Goal: Complete application form

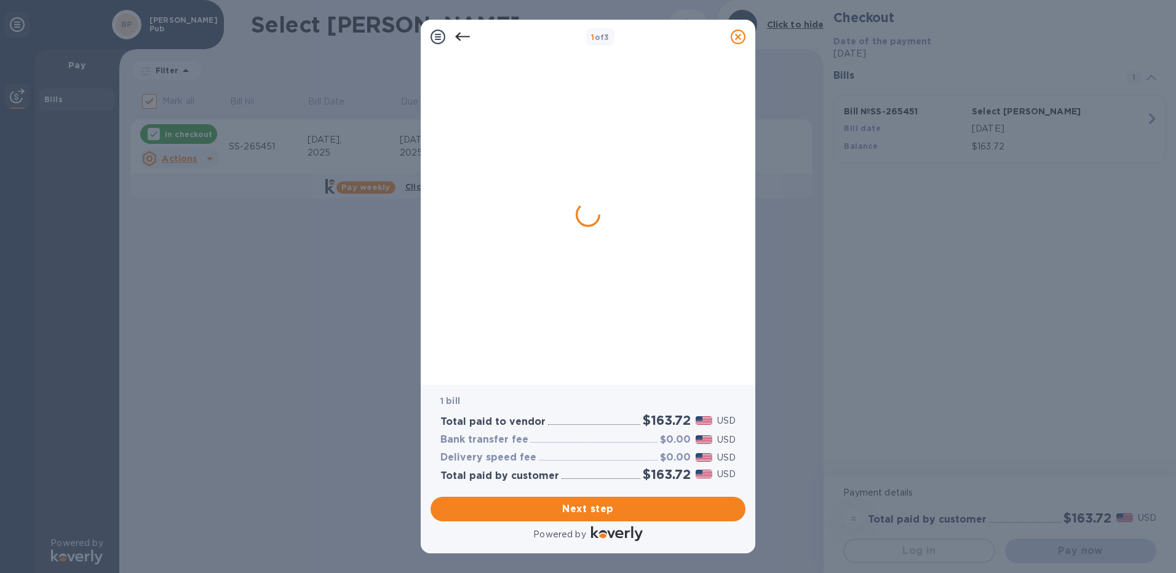
checkbox input "false"
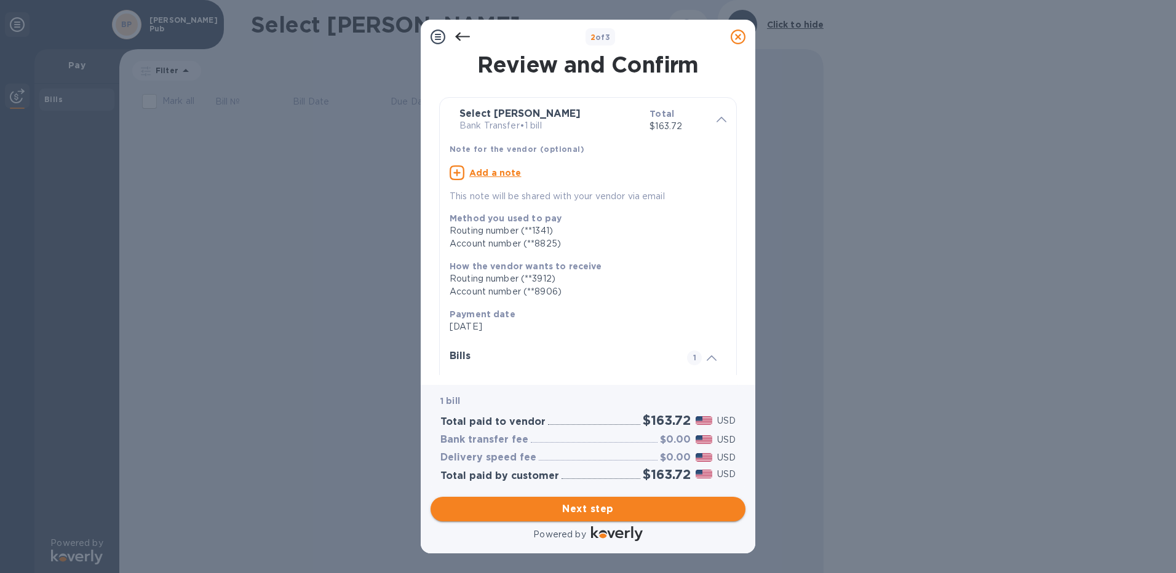
click at [602, 510] on span "Next step" at bounding box center [587, 509] width 295 height 15
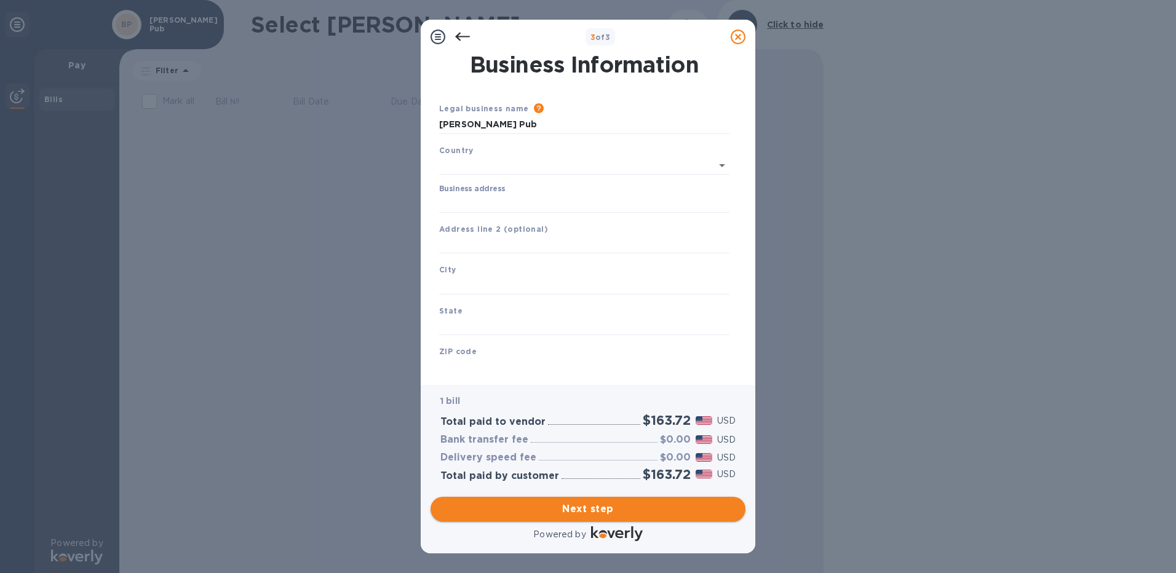
type input "[GEOGRAPHIC_DATA]"
click at [480, 205] on input "Business address" at bounding box center [584, 201] width 290 height 18
type input "[STREET_ADDRESS]"
type input "[GEOGRAPHIC_DATA]"
type input "WI"
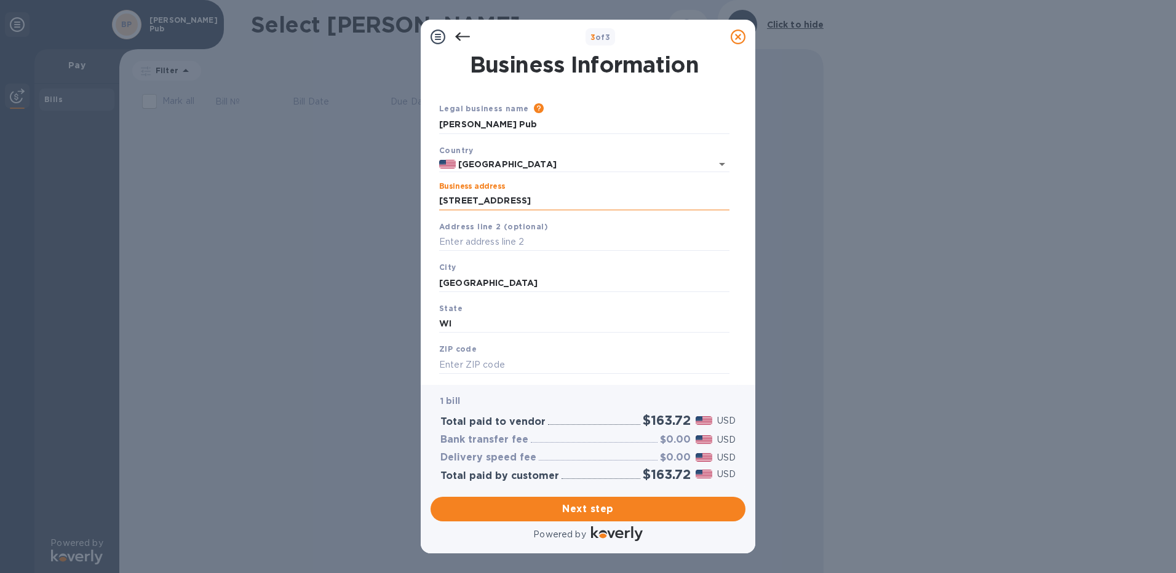
type input "53207"
drag, startPoint x: 493, startPoint y: 287, endPoint x: 415, endPoint y: 277, distance: 78.1
click at [415, 277] on div "3 of 3 Business Information Legal business name Please provide the legal name t…" at bounding box center [588, 286] width 1176 height 573
type input "[GEOGRAPHIC_DATA]"
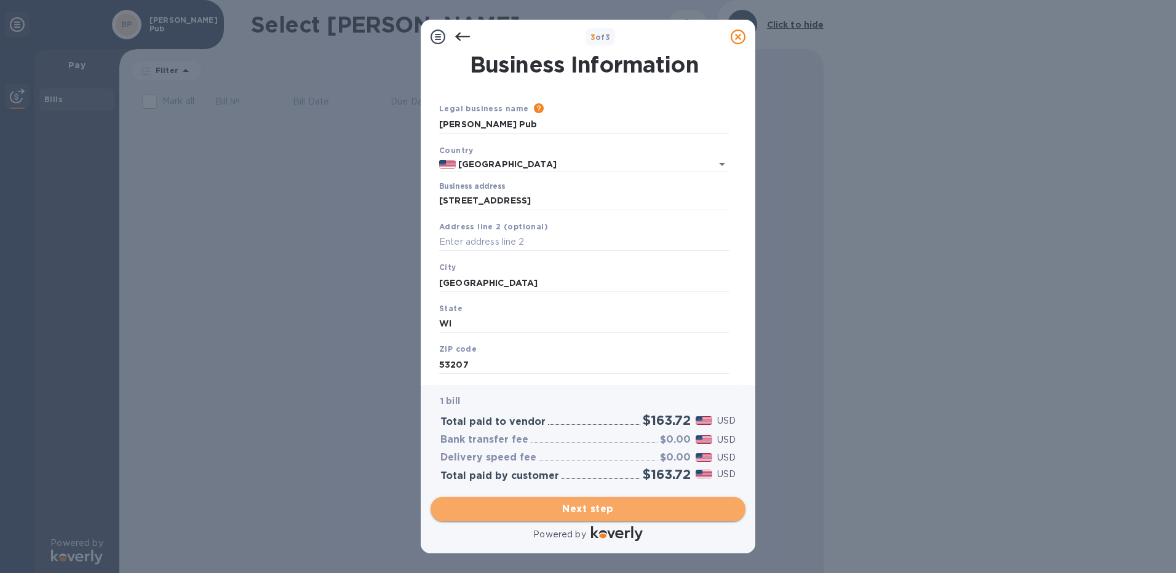
click at [602, 508] on span "Next step" at bounding box center [587, 509] width 295 height 15
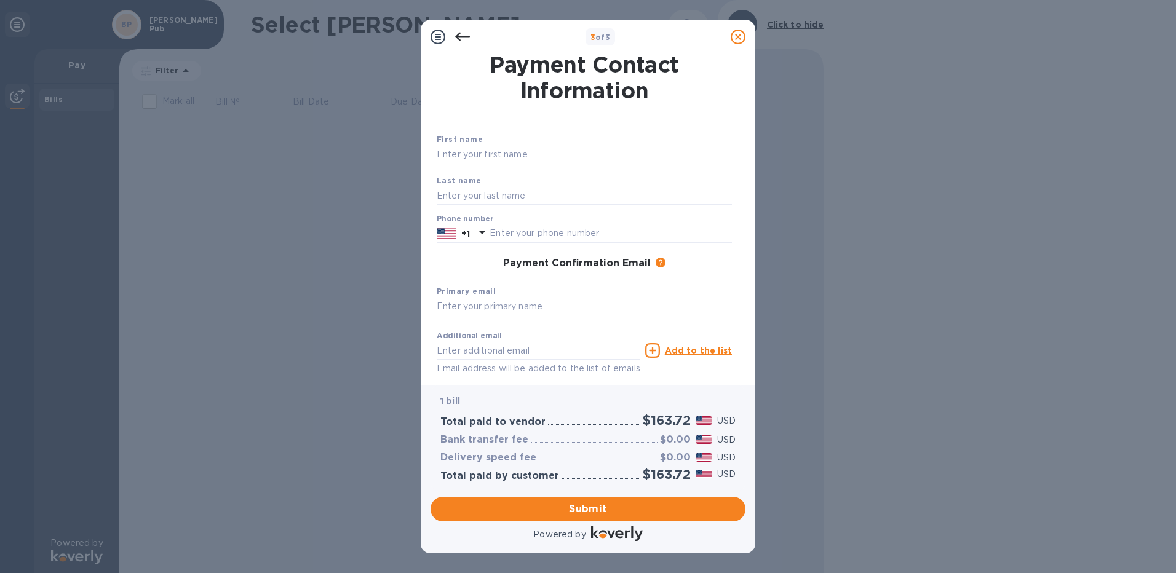
click at [468, 157] on input "text" at bounding box center [584, 155] width 295 height 18
type input "[PERSON_NAME]"
type input "4148701226"
type input "[EMAIL_ADDRESS][DOMAIN_NAME]"
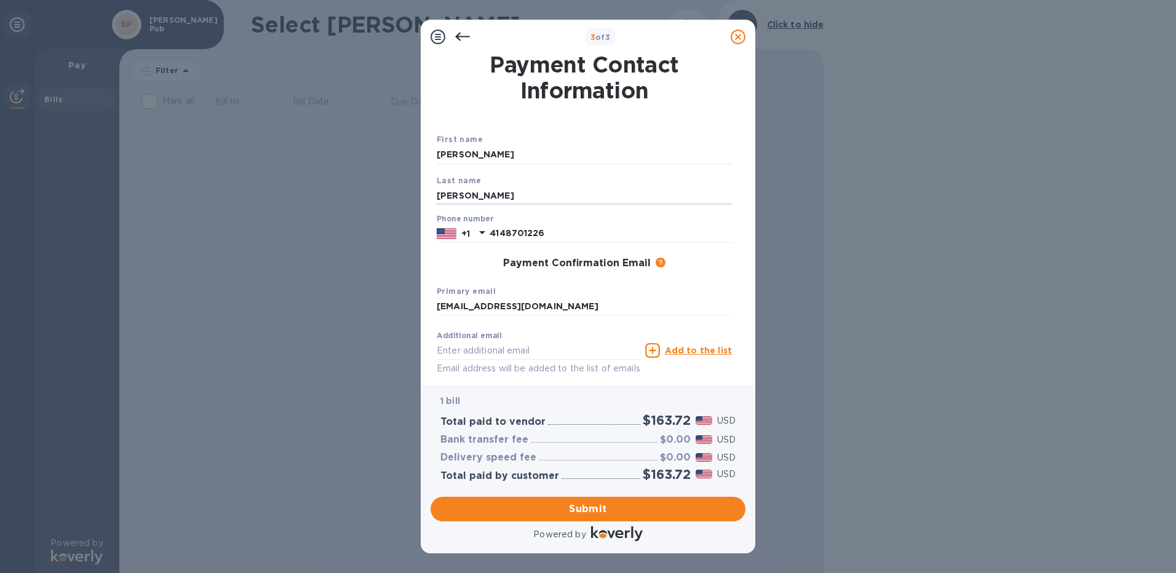
drag, startPoint x: 500, startPoint y: 194, endPoint x: 420, endPoint y: 194, distance: 80.6
click at [420, 194] on div "3 of 3 Payment Contact Information First name [PERSON_NAME] Last name [PERSON_N…" at bounding box center [588, 286] width 1176 height 573
type input "[PERSON_NAME]"
click at [439, 257] on div "Payment Confirmation Email The added email addresses will be used to send the p…" at bounding box center [584, 264] width 305 height 22
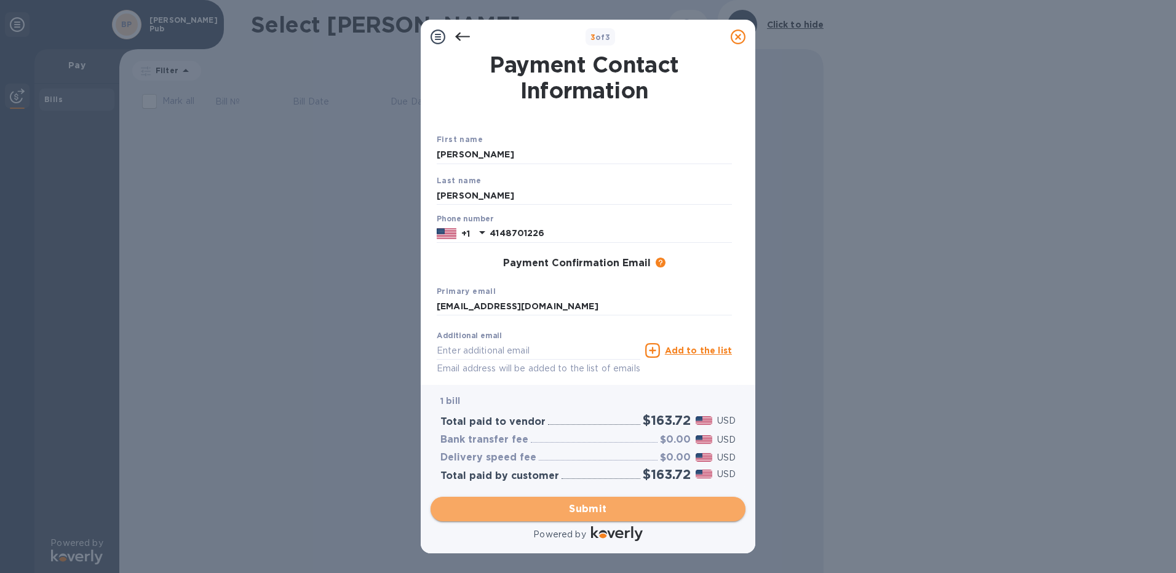
click at [584, 511] on span "Submit" at bounding box center [587, 509] width 295 height 15
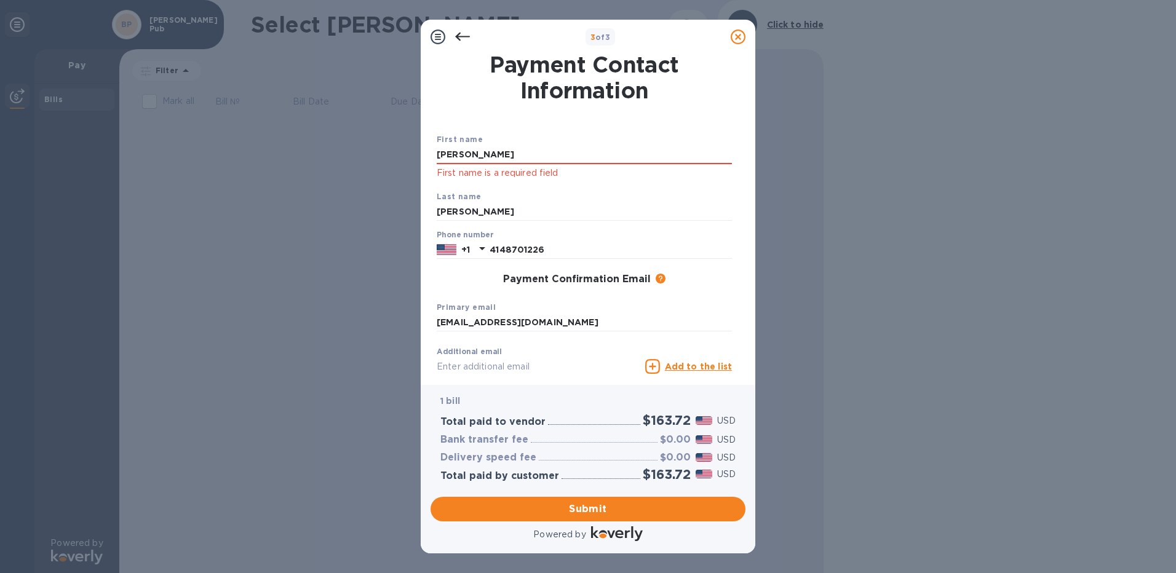
drag, startPoint x: 460, startPoint y: 151, endPoint x: 423, endPoint y: 148, distance: 37.1
click at [423, 148] on div "Payment Contact Information First name [PERSON_NAME] First name is a required f…" at bounding box center [588, 219] width 335 height 331
type input "[PERSON_NAME]"
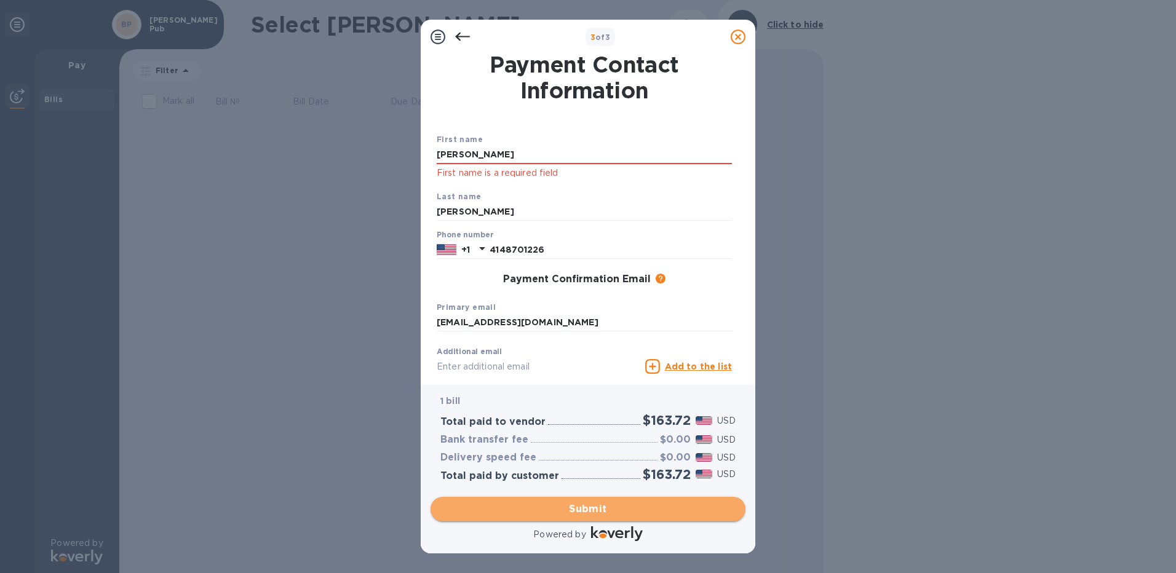
click at [587, 504] on span "Submit" at bounding box center [587, 509] width 295 height 15
